Goal: Use online tool/utility: Use online tool/utility

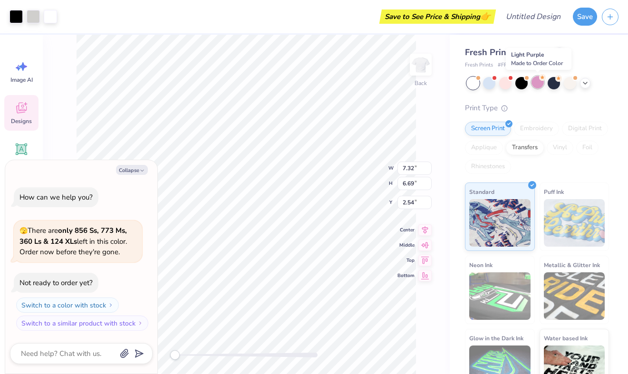
click at [536, 82] on div at bounding box center [538, 82] width 12 height 12
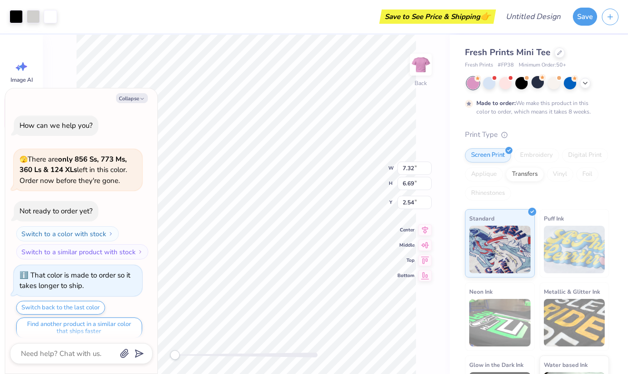
scroll to position [6, 0]
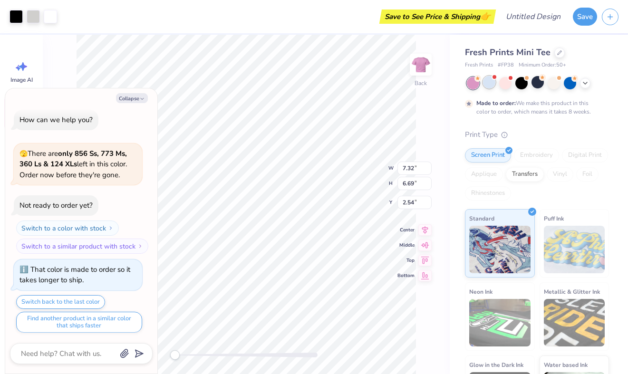
click at [491, 84] on div at bounding box center [489, 82] width 12 height 12
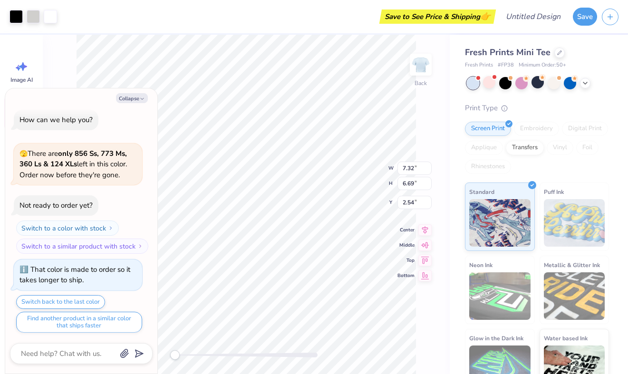
scroll to position [185, 0]
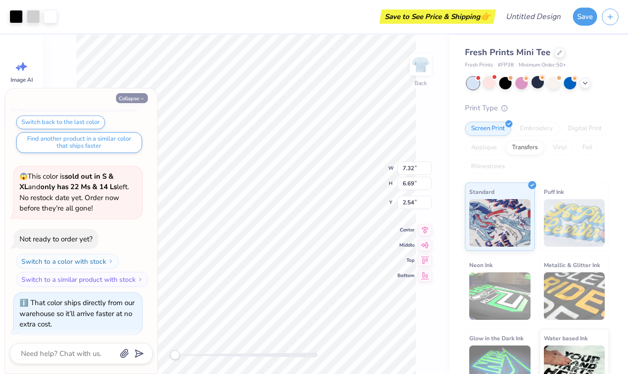
click at [129, 97] on button "Collapse" at bounding box center [132, 98] width 32 height 10
type textarea "x"
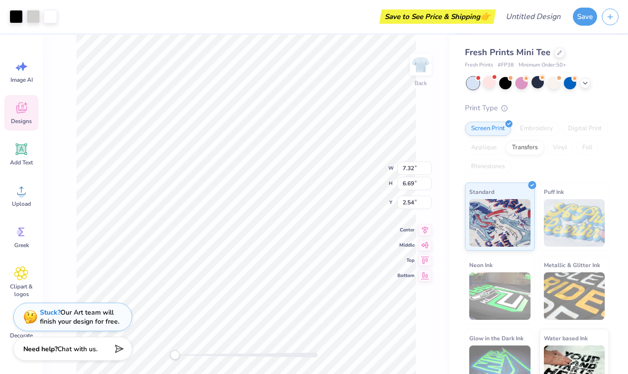
click at [26, 115] on icon at bounding box center [21, 108] width 14 height 14
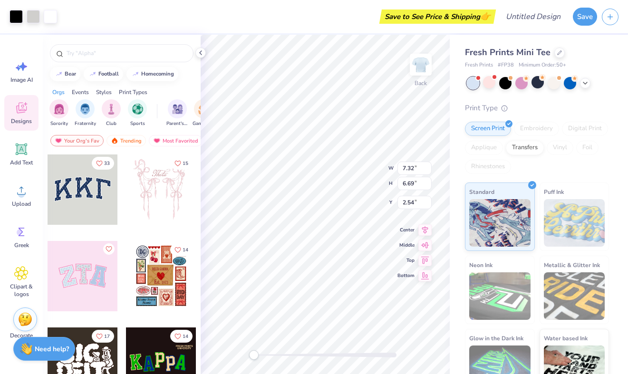
click at [26, 115] on icon at bounding box center [21, 108] width 14 height 14
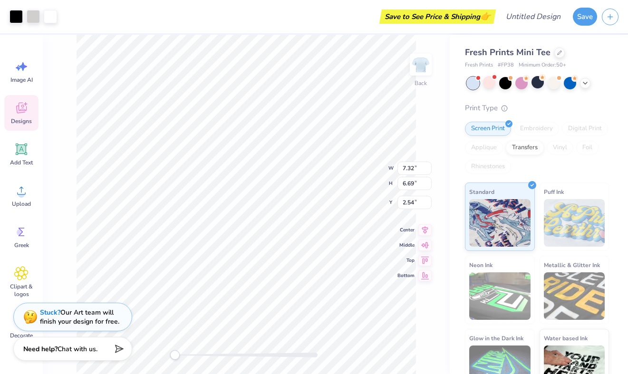
click at [26, 115] on icon at bounding box center [21, 108] width 14 height 14
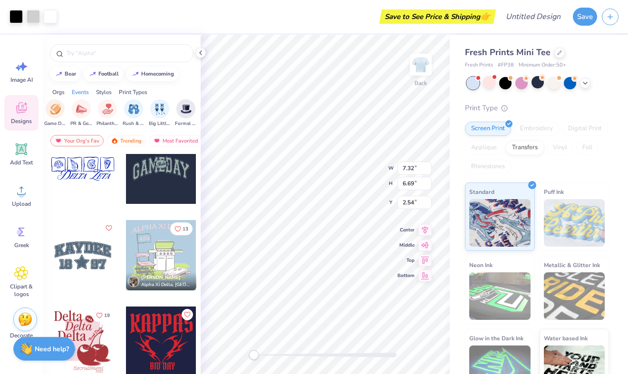
scroll to position [1356, 0]
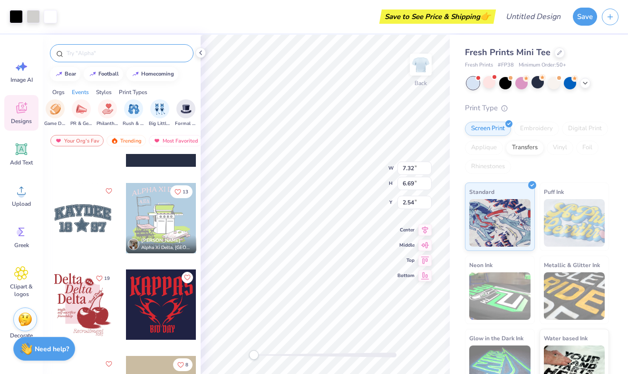
click at [81, 52] on input "text" at bounding box center [127, 54] width 122 height 10
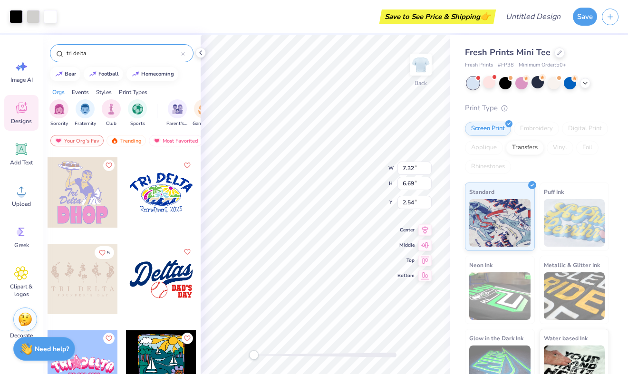
scroll to position [3113, 0]
drag, startPoint x: 101, startPoint y: 55, endPoint x: 40, endPoint y: 55, distance: 61.4
click at [40, 55] on div "Art colors Save to See Price & Shipping 👉 Design Title Save Image AI Designs Ad…" at bounding box center [314, 187] width 628 height 374
type input "pancakes"
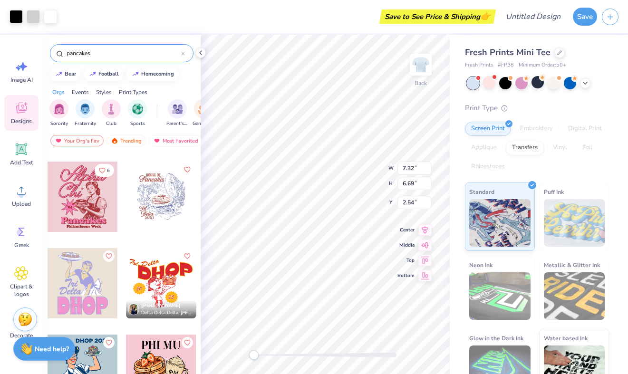
scroll to position [79, 0]
click at [150, 189] on div at bounding box center [161, 197] width 70 height 70
type input "8.66"
type input "8.26"
type input "3.00"
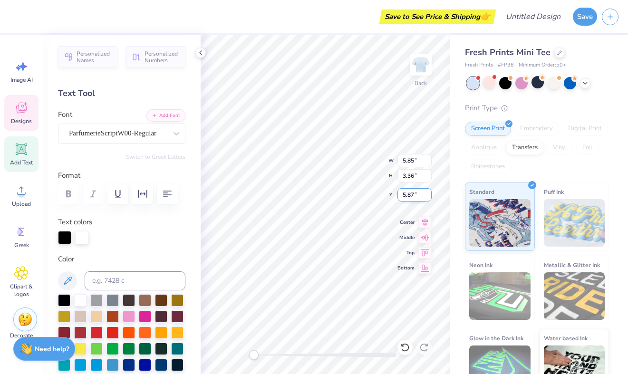
scroll to position [8, 1]
type textarea "Tri Delta"
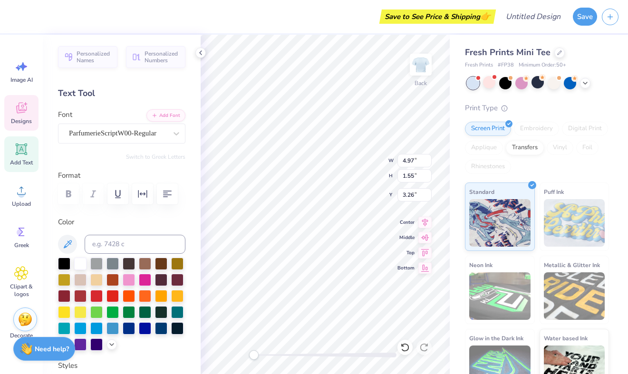
type input "4.97"
type input "1.55"
type input "3.26"
type input "3.47"
type input "1.40"
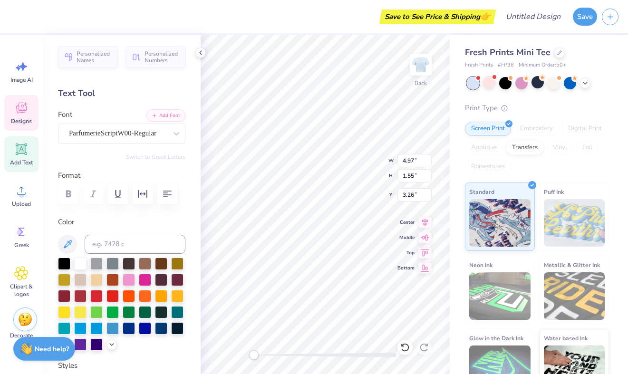
type input "2.54"
type input "6.24"
type input "5.00"
type input "3.35"
type input "6.24"
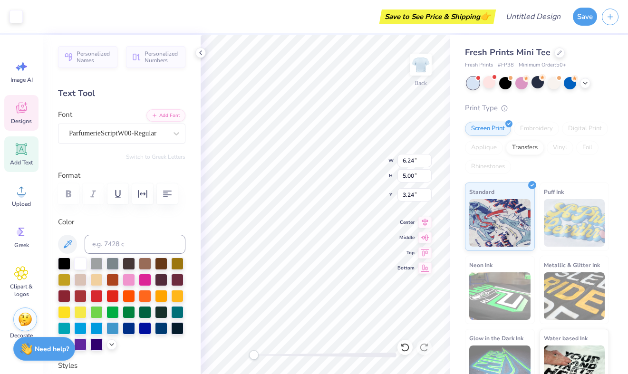
type input "5.00"
type input "3.24"
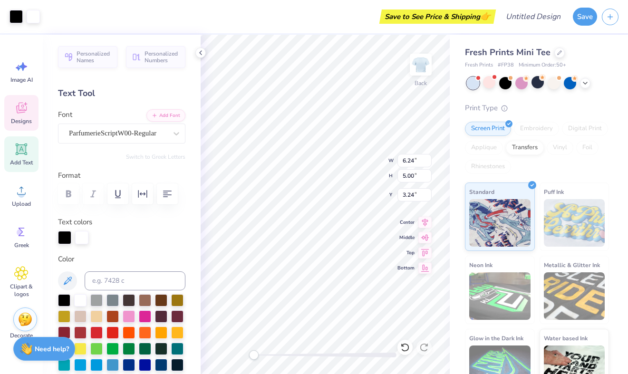
type input "8.45"
type input "2.82"
type input "7.18"
type input "6.30"
type input "5.06"
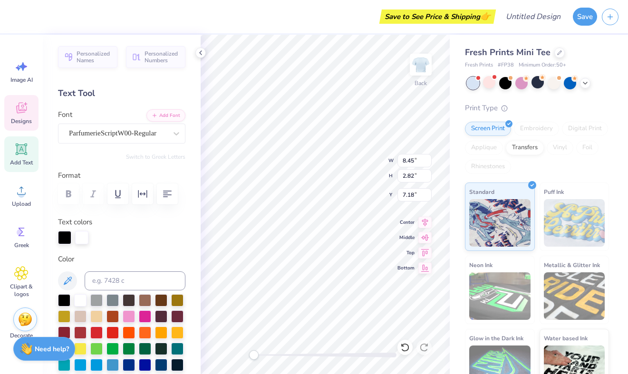
type input "3.32"
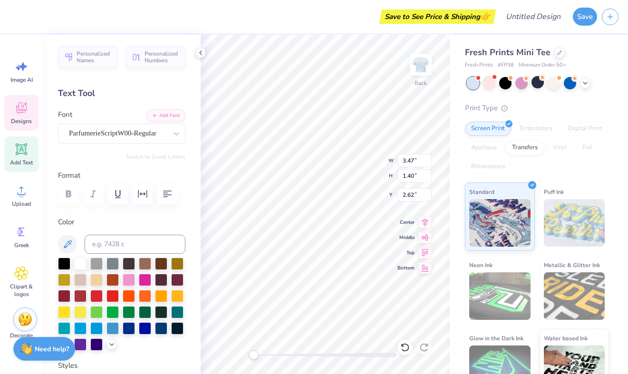
type input "4.97"
type input "1.55"
type input "3.32"
type input "6.24"
type input "5.00"
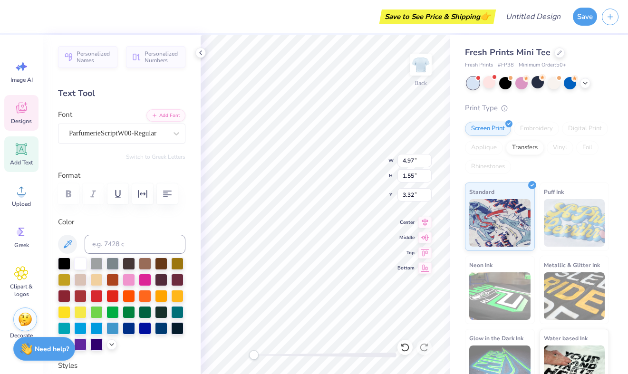
type input "3.27"
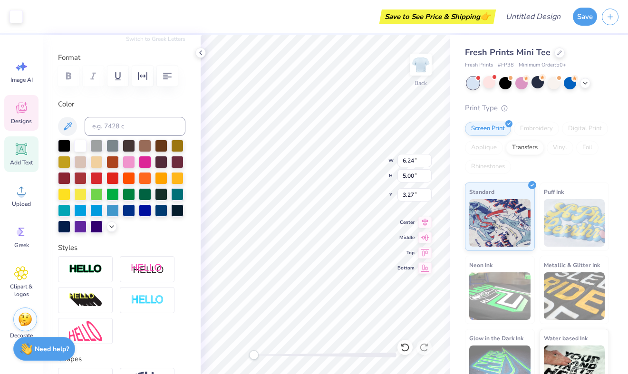
scroll to position [21, 0]
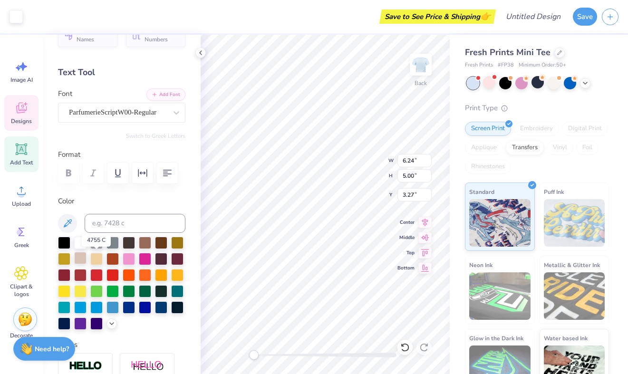
click at [87, 259] on div at bounding box center [80, 258] width 12 height 12
click at [57, 242] on div "Personalized Names Personalized Numbers Text Tool Add Font Font ParfumerieScrip…" at bounding box center [122, 205] width 158 height 340
click at [61, 243] on div at bounding box center [64, 242] width 12 height 12
click at [87, 257] on div at bounding box center [80, 258] width 12 height 12
click at [67, 244] on div at bounding box center [64, 242] width 12 height 12
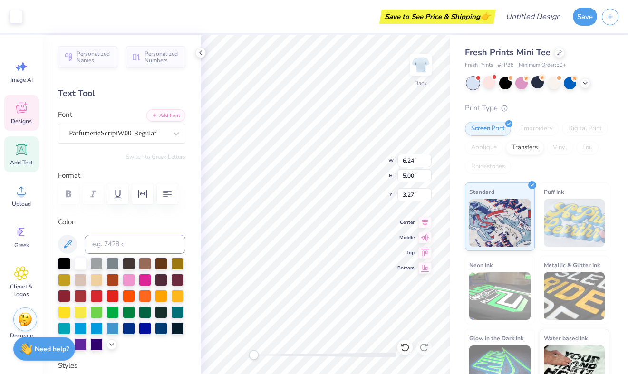
scroll to position [0, 0]
click at [202, 52] on icon at bounding box center [201, 53] width 8 height 8
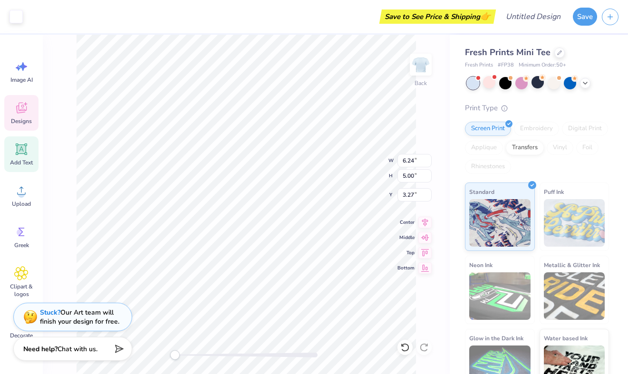
type input "8.50"
type input "2.84"
type input "7.46"
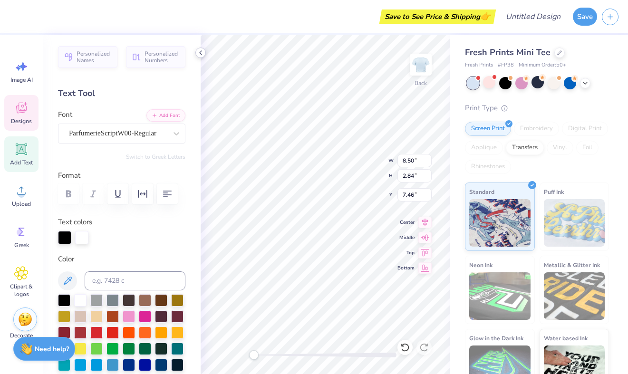
type input "6.24"
type input "5.00"
type input "3.27"
click at [199, 55] on icon at bounding box center [201, 53] width 8 height 8
